Goal: Task Accomplishment & Management: Use online tool/utility

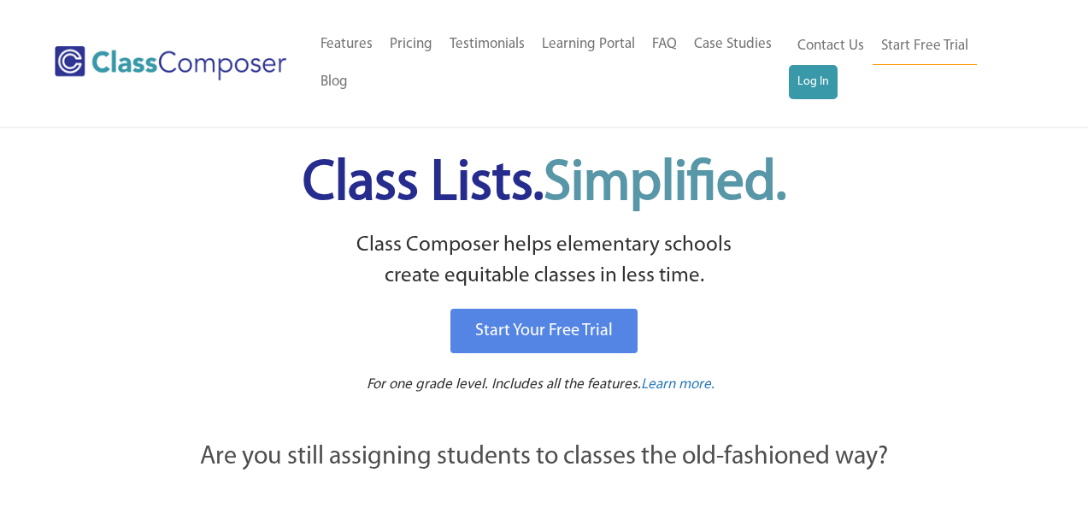
scroll to position [361, 0]
click at [817, 81] on link "Log In" at bounding box center [813, 82] width 49 height 34
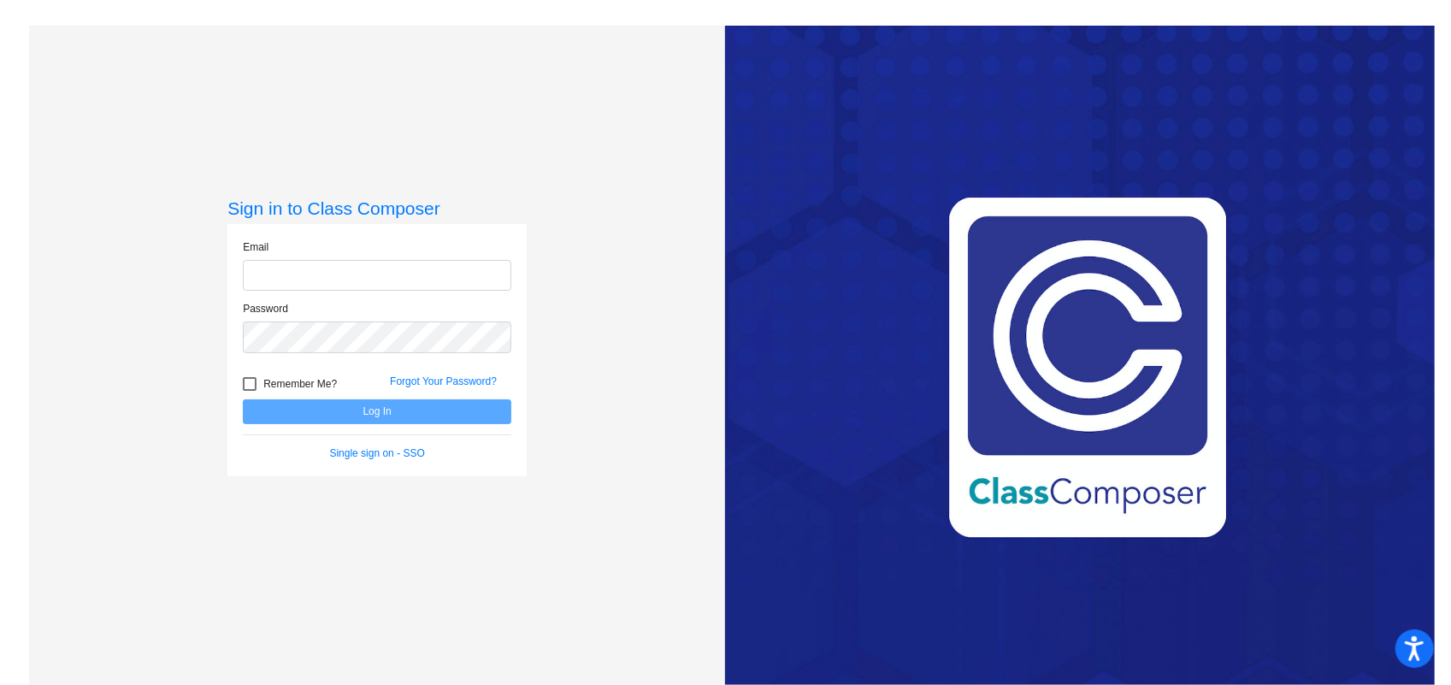
scroll to position [204, 0]
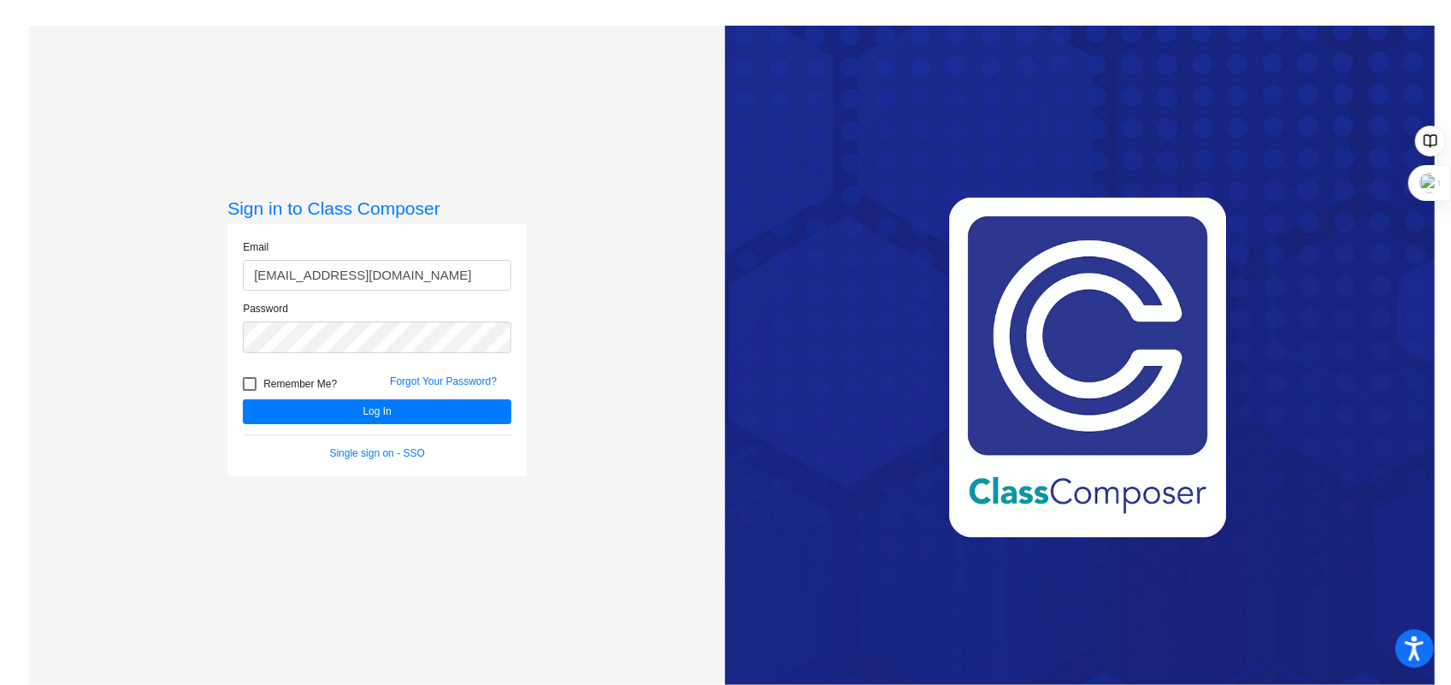
click at [288, 276] on input "[EMAIL_ADDRESS][DOMAIN_NAME]" at bounding box center [377, 276] width 268 height 32
type input "[EMAIL_ADDRESS][DOMAIN_NAME]"
click at [288, 405] on button "Log In" at bounding box center [377, 411] width 268 height 25
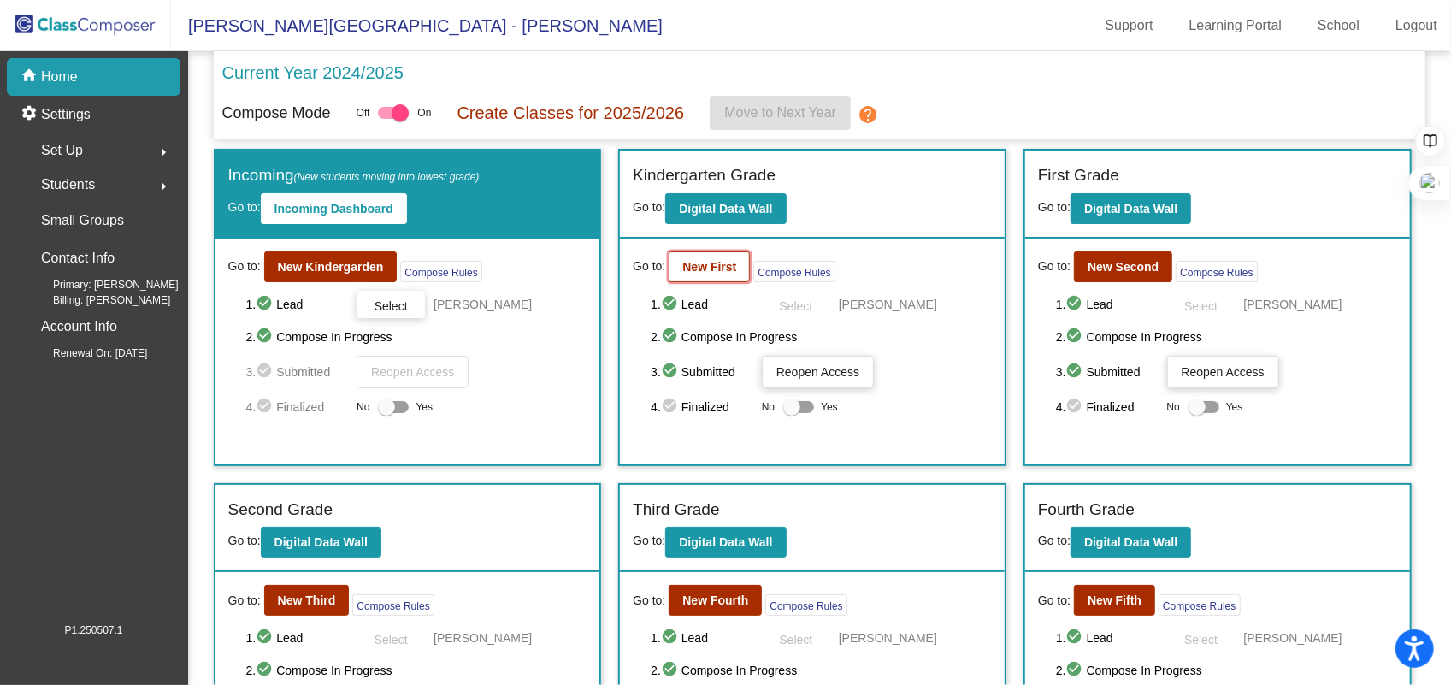
click at [703, 263] on b "New First" at bounding box center [709, 267] width 54 height 14
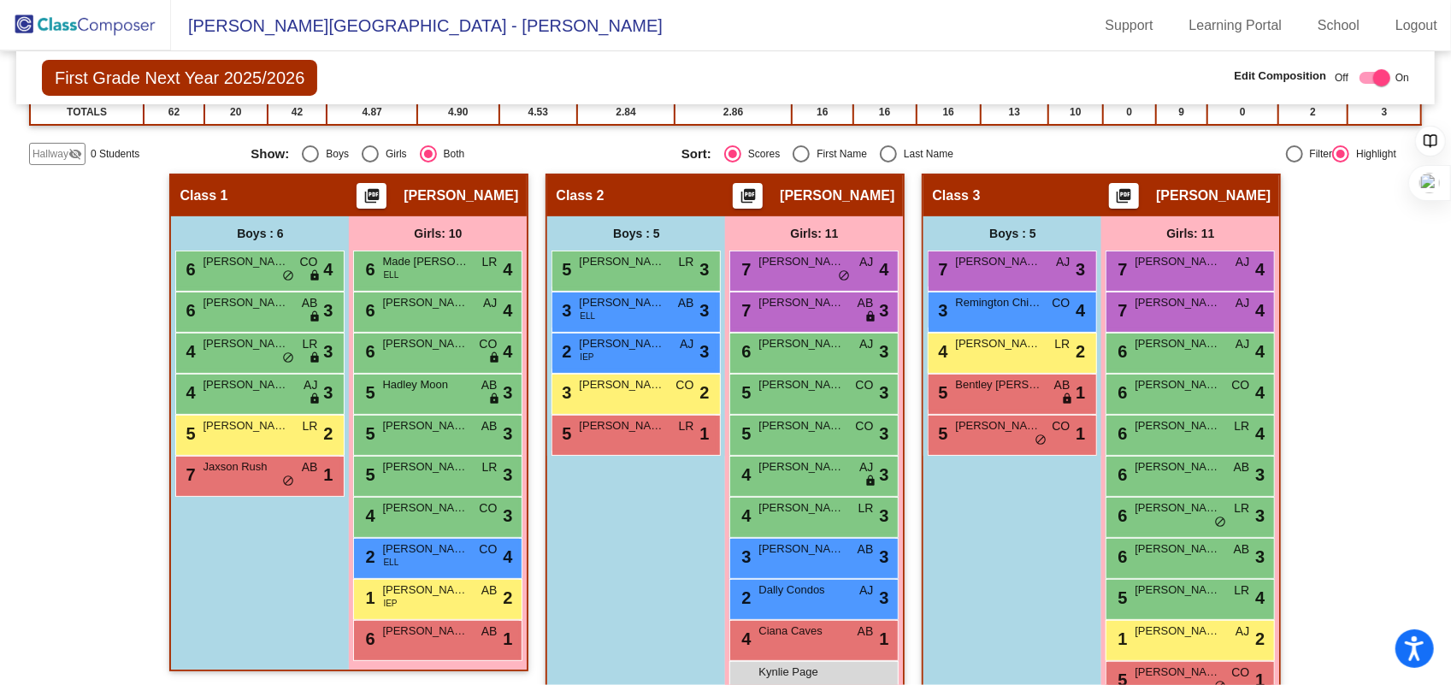
scroll to position [338, 0]
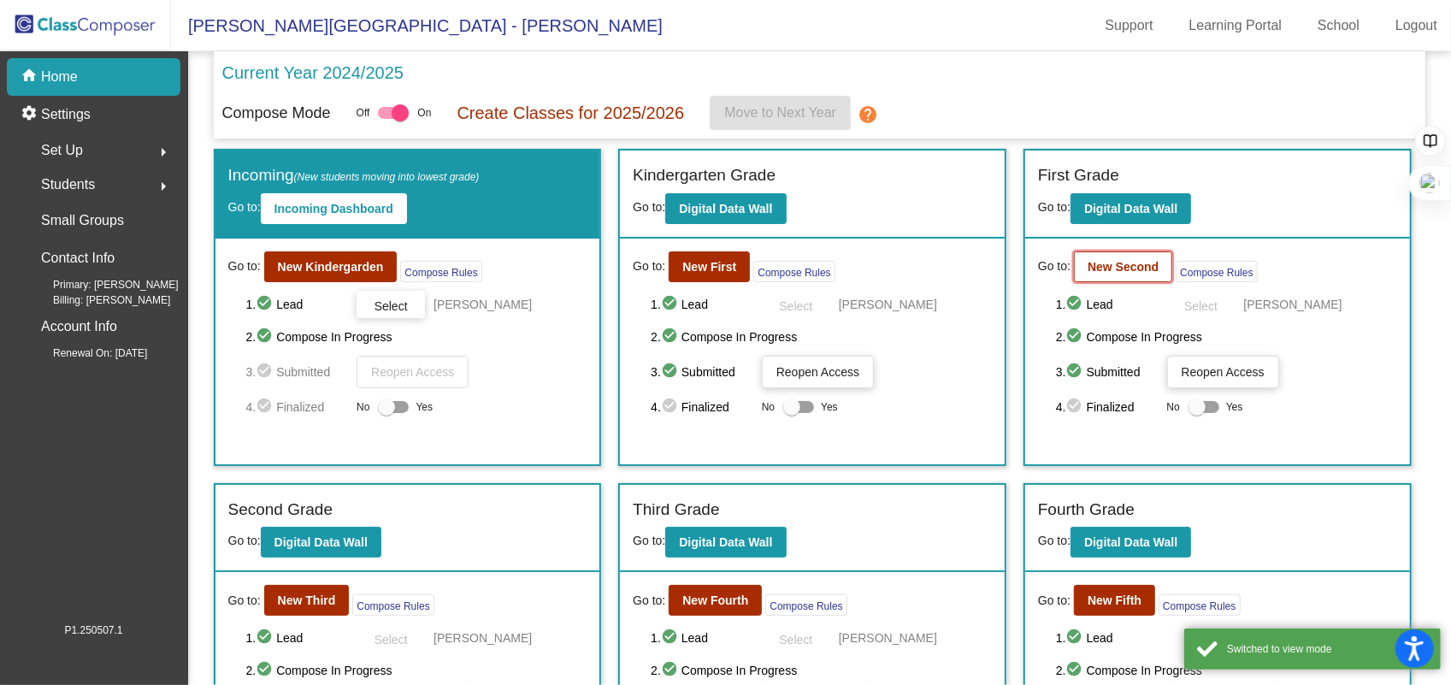
click at [1094, 260] on b "New Second" at bounding box center [1123, 267] width 71 height 14
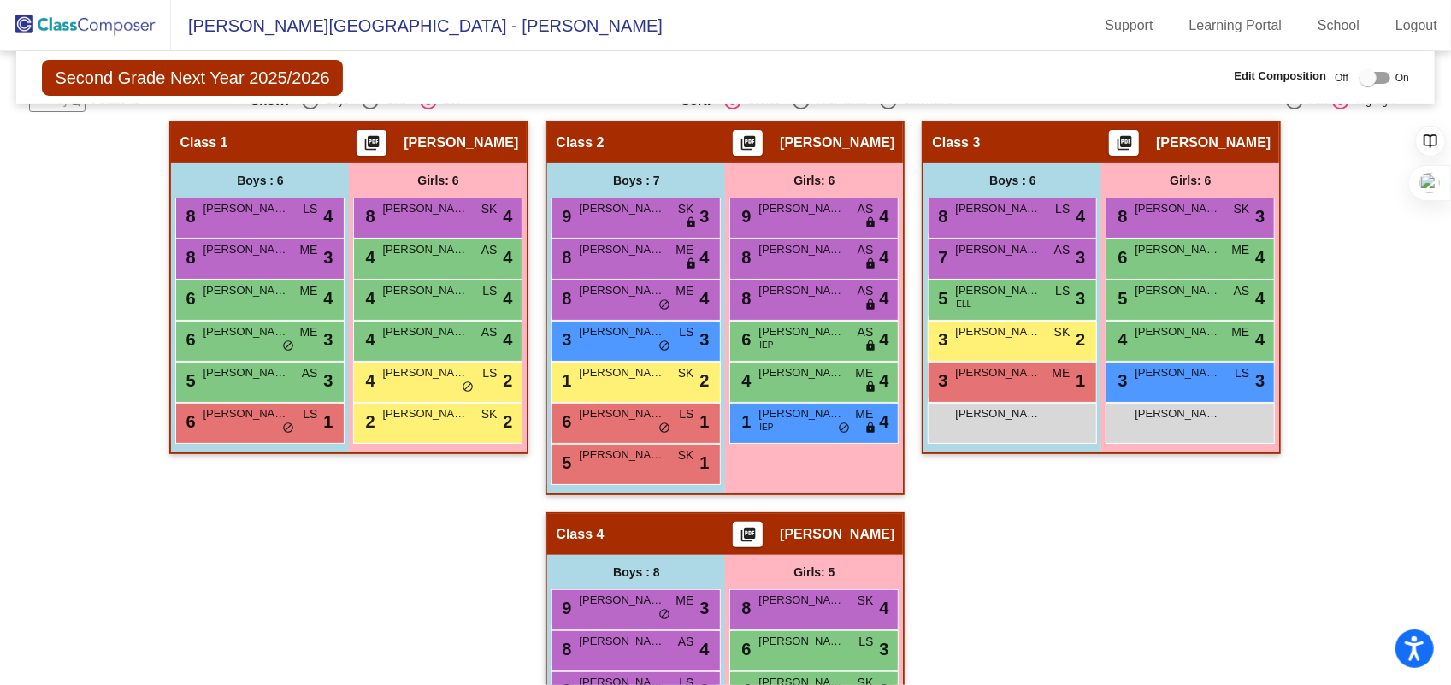
scroll to position [320, 0]
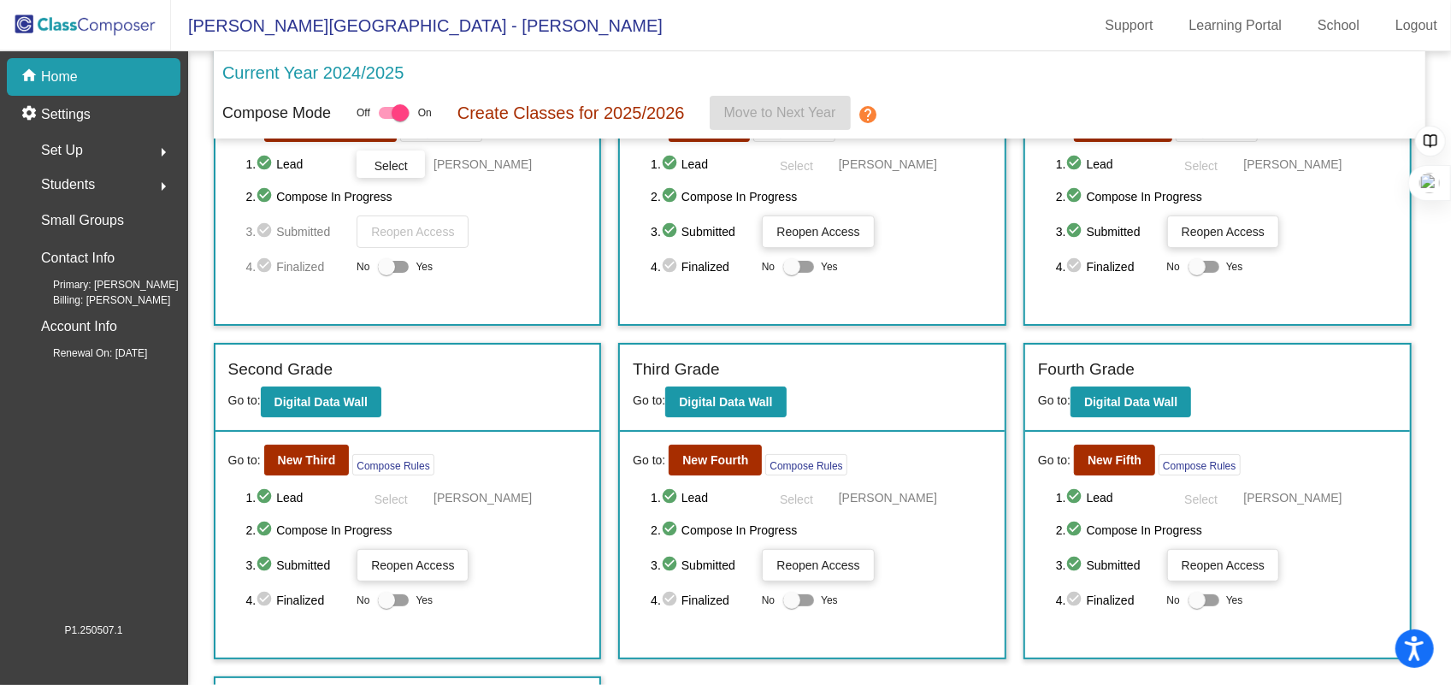
scroll to position [168, 0]
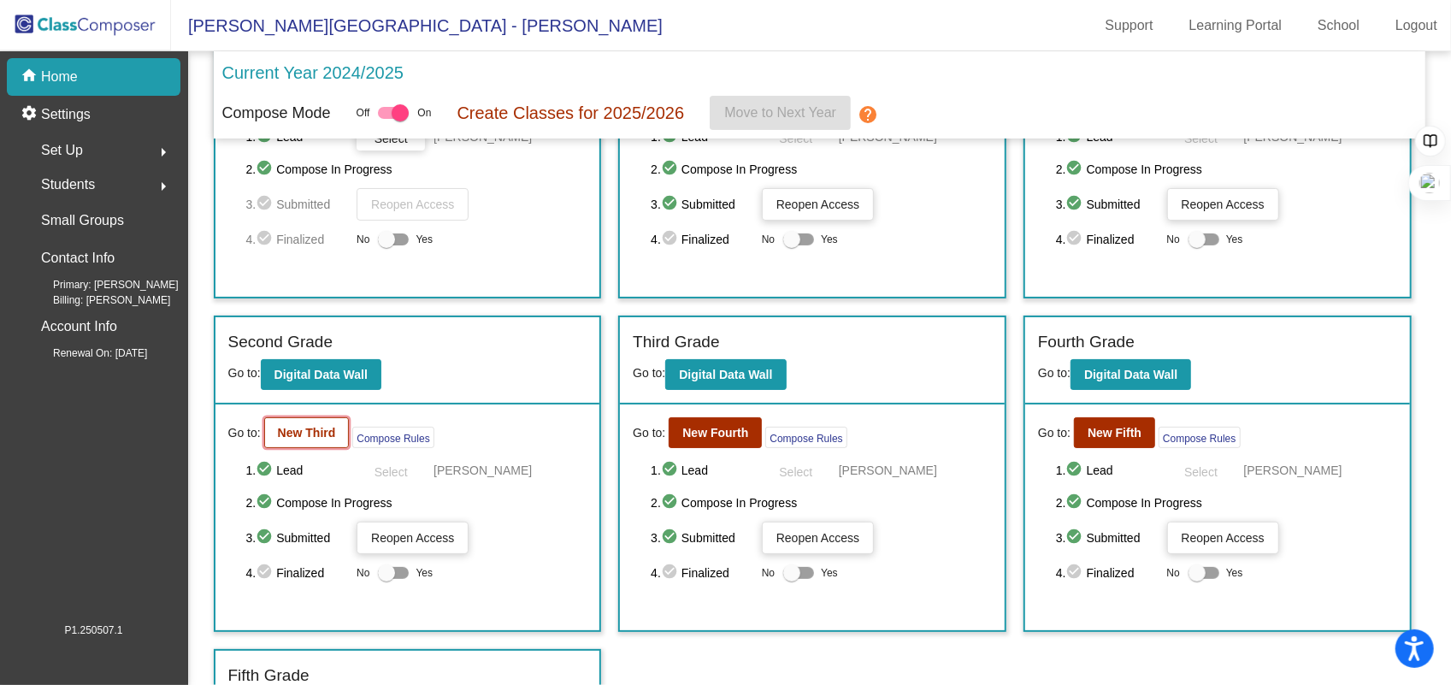
click at [317, 432] on b "New Third" at bounding box center [307, 433] width 58 height 14
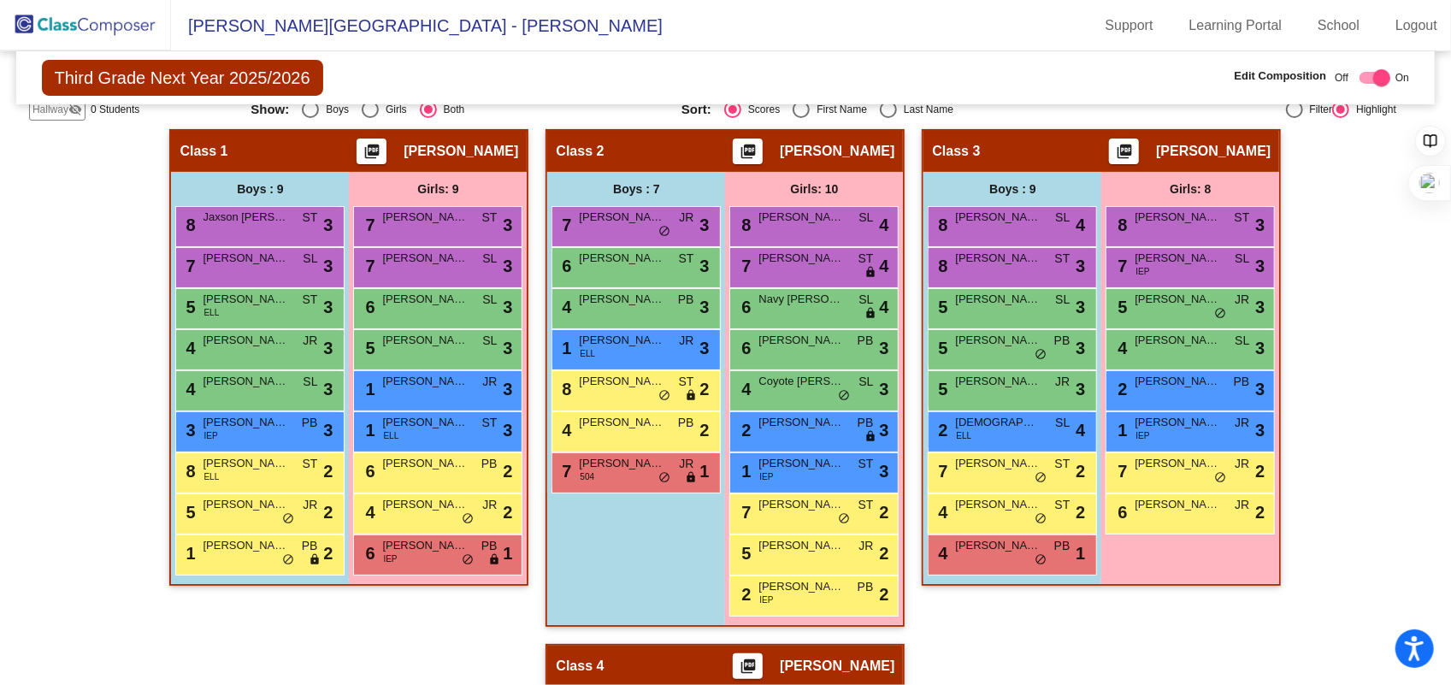
scroll to position [313, 0]
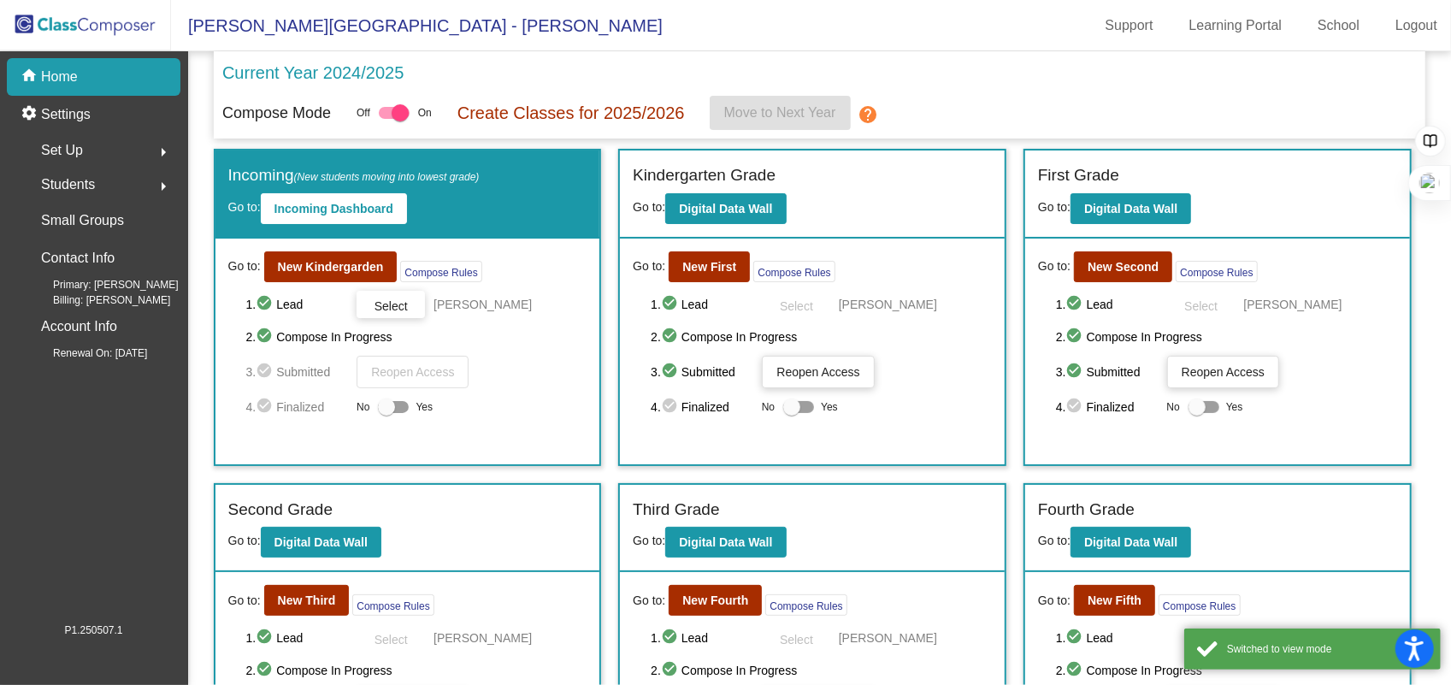
scroll to position [123, 0]
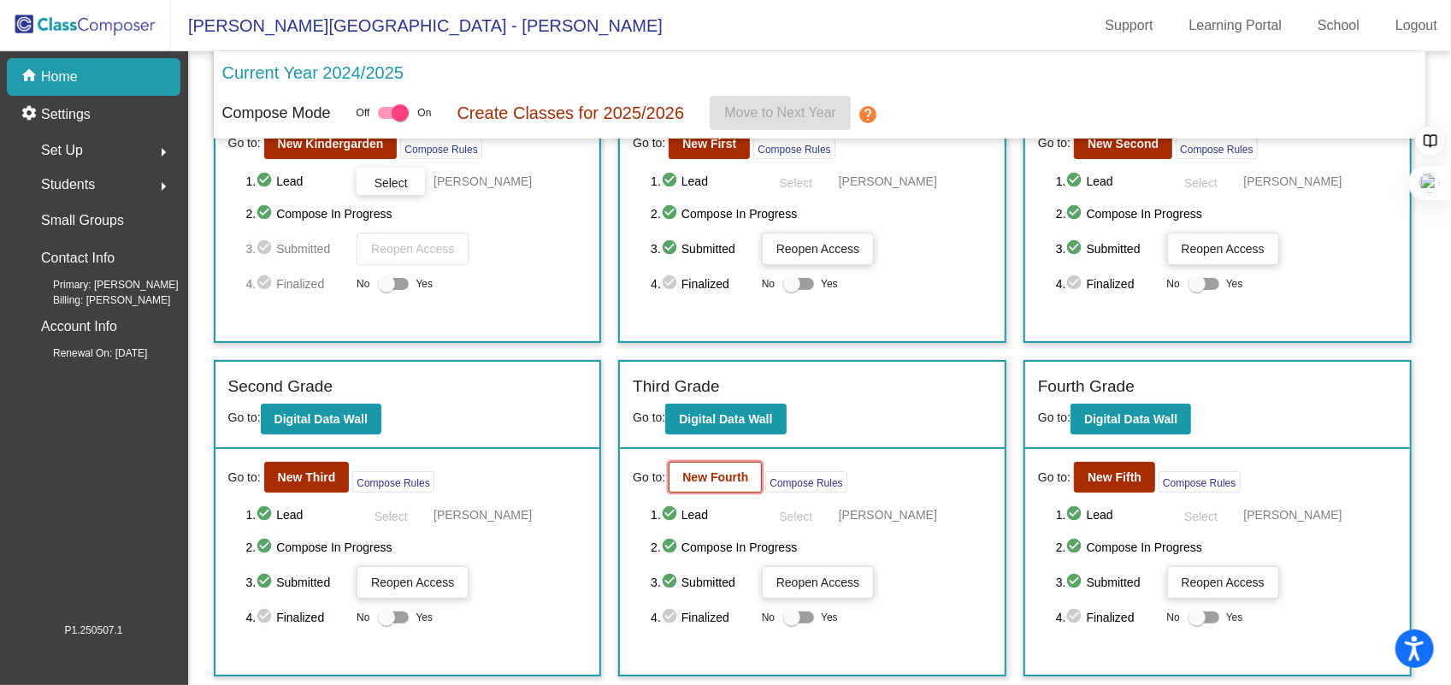
click at [738, 464] on button "New Fourth" at bounding box center [715, 477] width 93 height 31
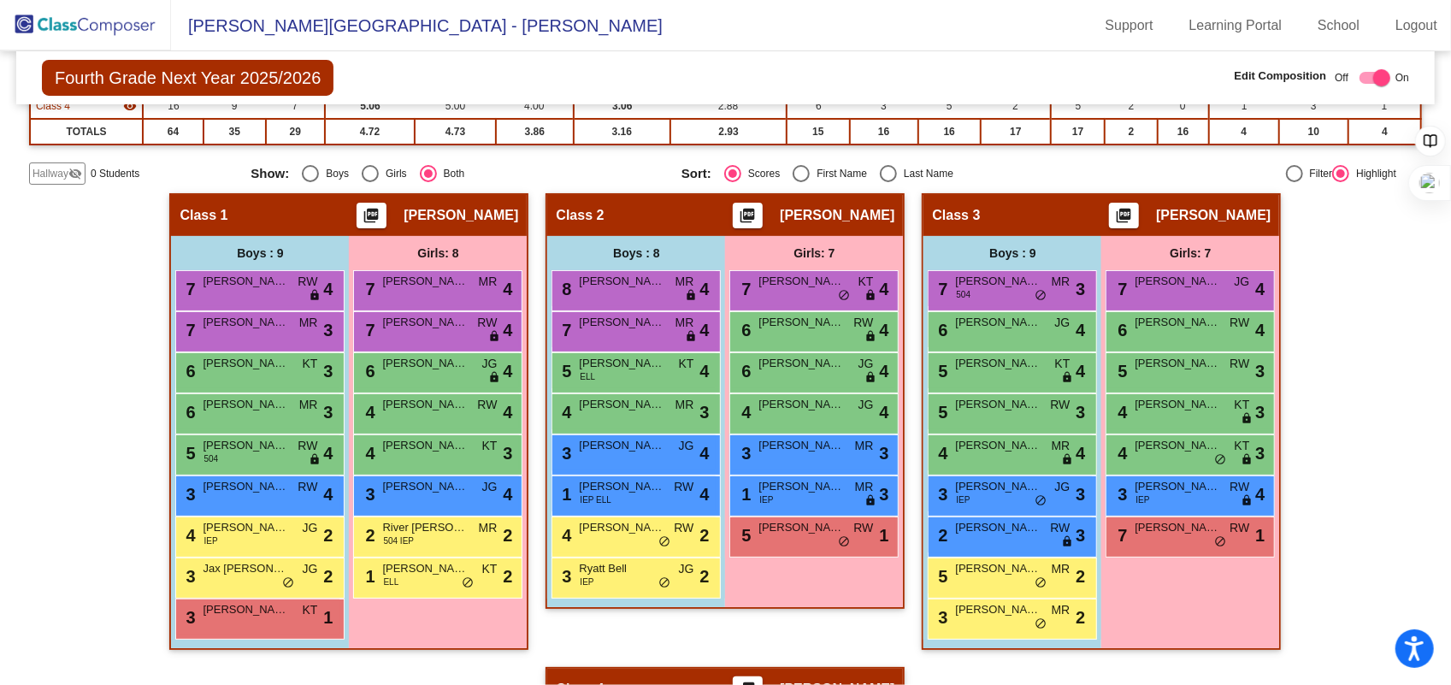
scroll to position [275, 0]
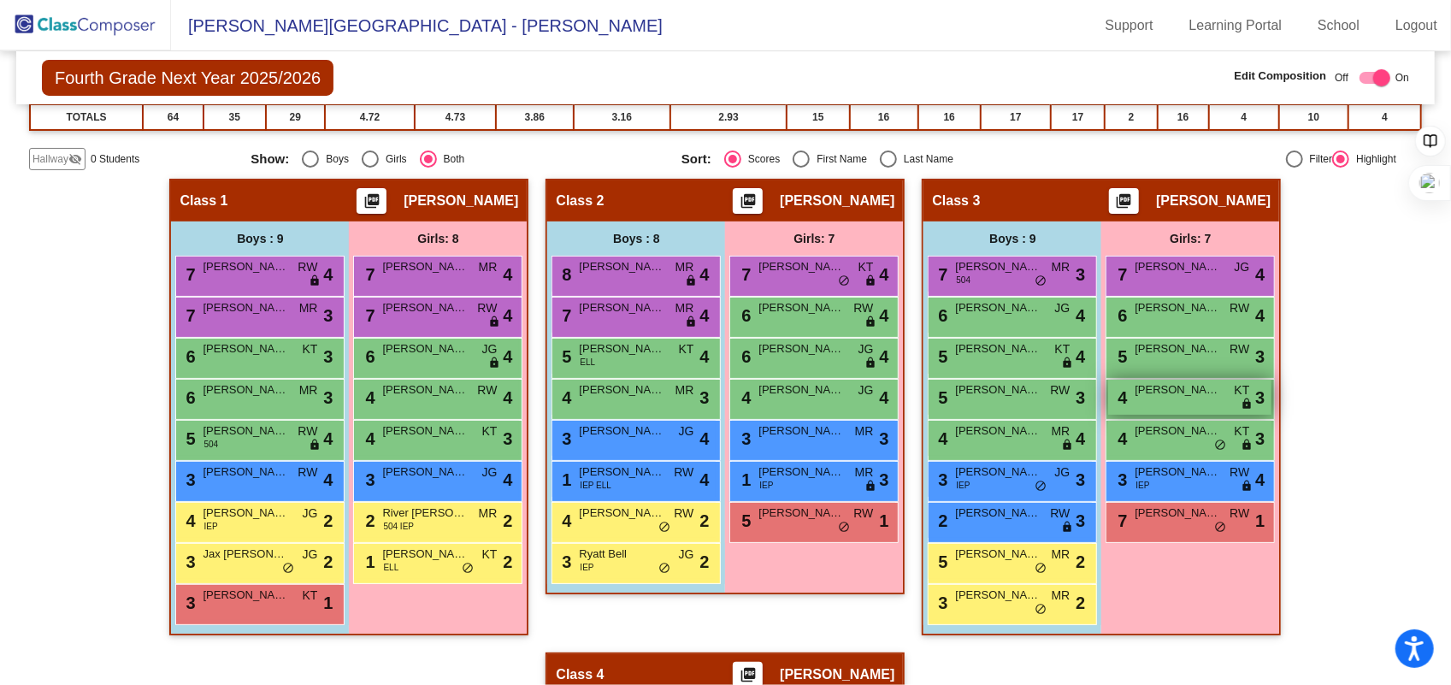
click at [1196, 404] on div "4 [PERSON_NAME] KT lock do_not_disturb_alt 3" at bounding box center [1189, 397] width 163 height 35
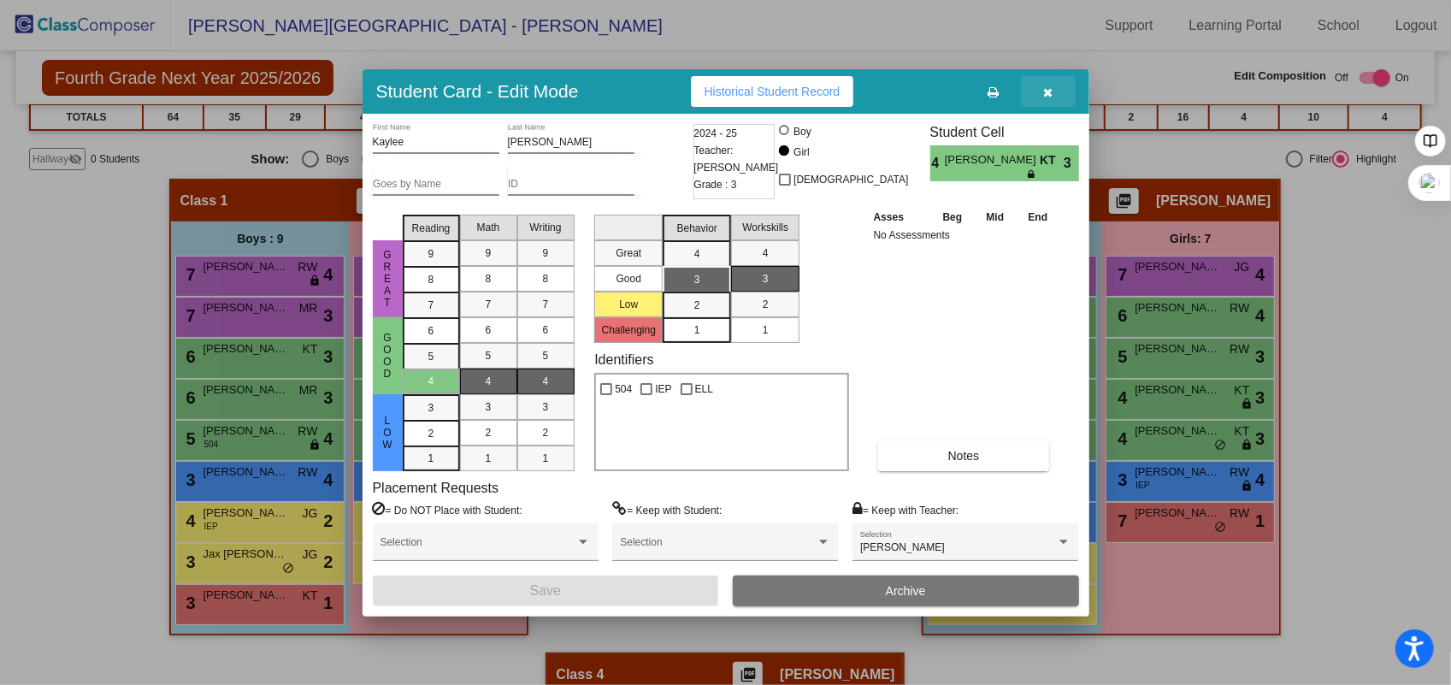
click at [1052, 85] on span "button" at bounding box center [1047, 92] width 9 height 14
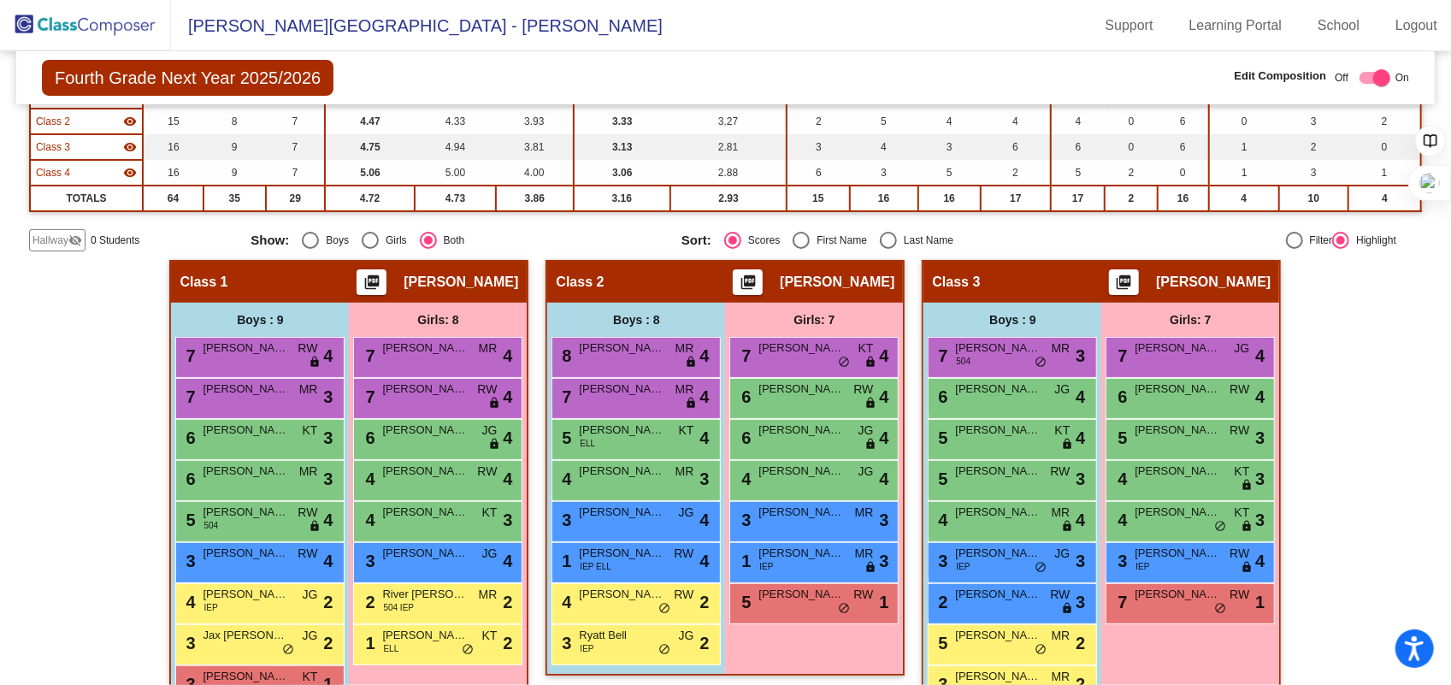
scroll to position [166, 0]
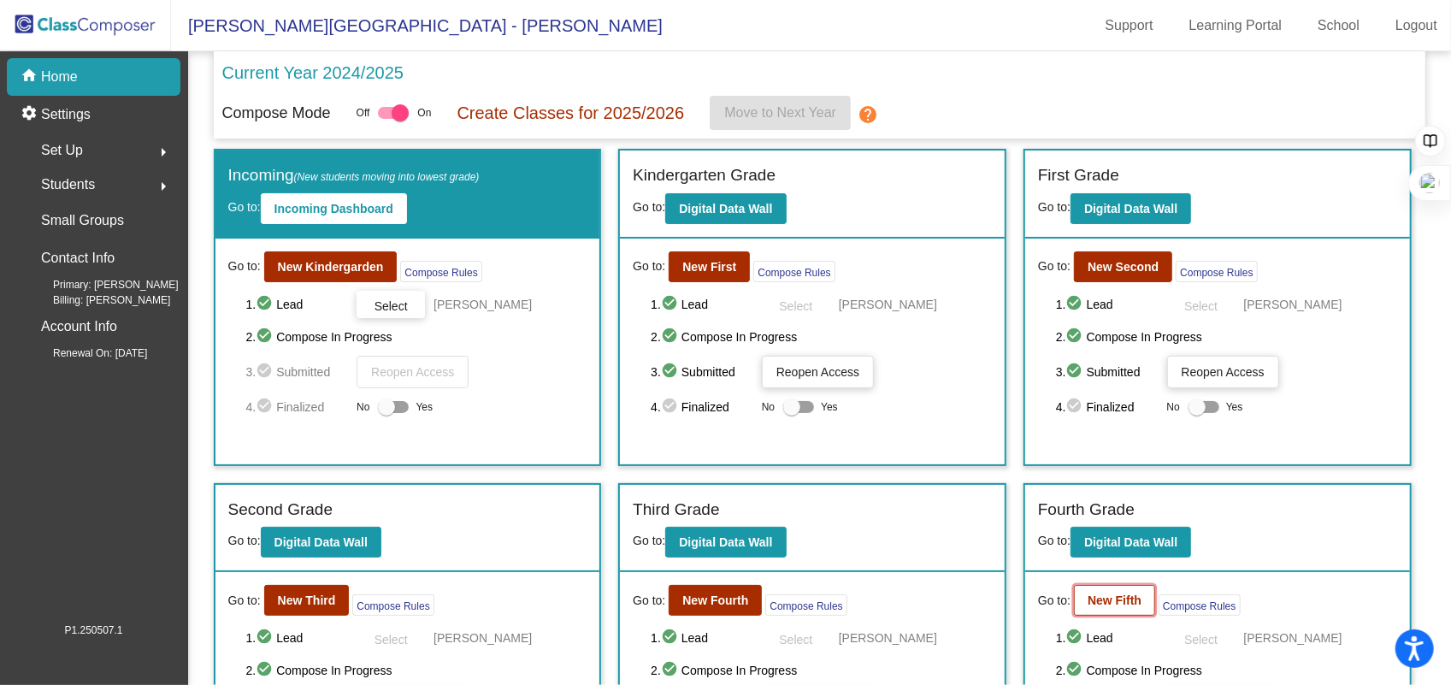
click at [1118, 596] on b "New Fifth" at bounding box center [1115, 600] width 54 height 14
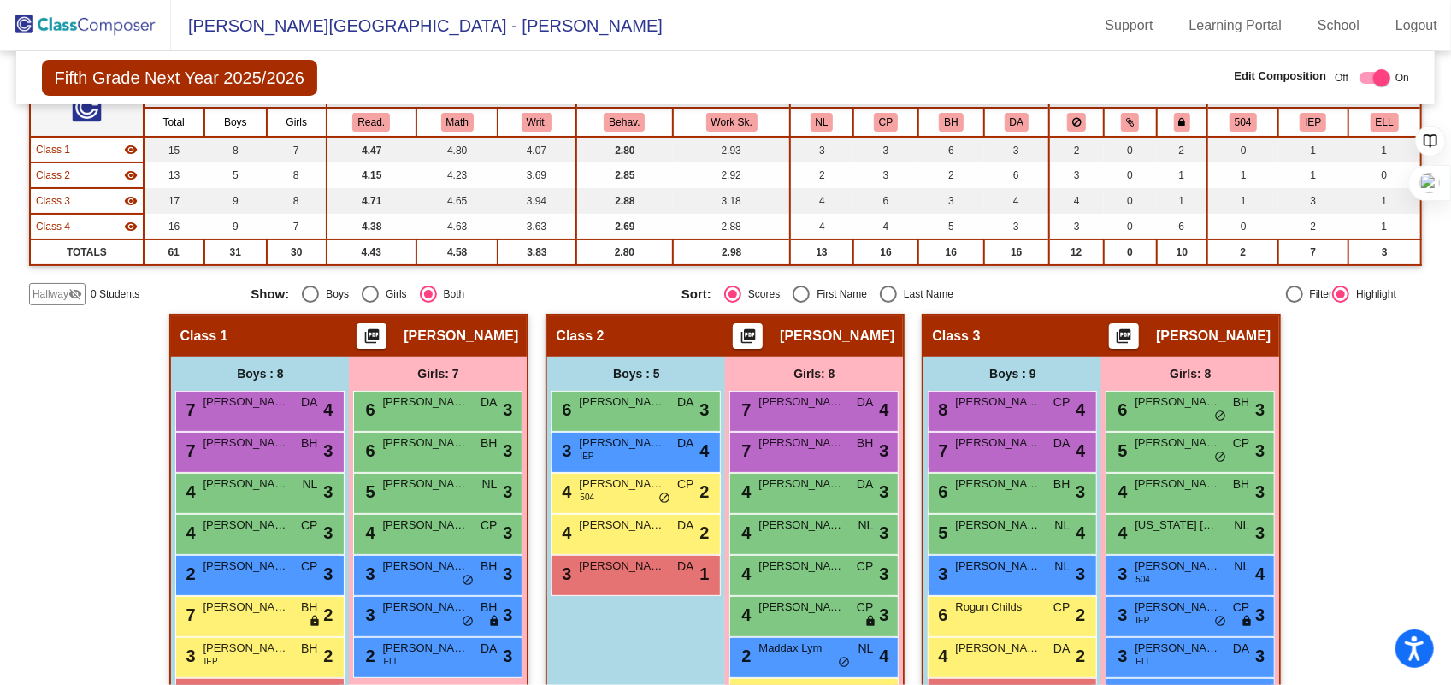
scroll to position [125, 0]
